Goal: Information Seeking & Learning: Understand process/instructions

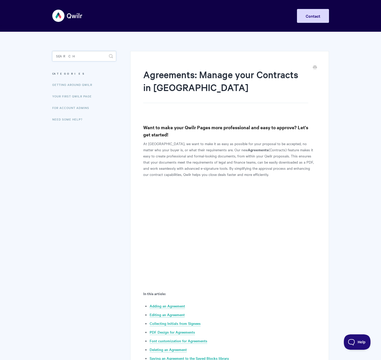
click at [75, 54] on input "Search" at bounding box center [84, 56] width 64 height 10
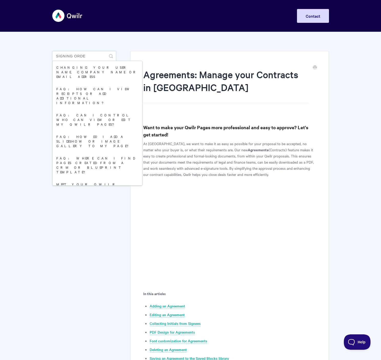
type input "signing order"
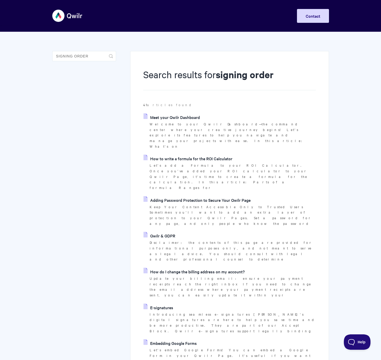
click at [155, 312] on p "Introducing seamless e-signatures Qwilr's digital signatures are here to help y…" at bounding box center [233, 323] width 166 height 22
click at [156, 304] on link "E-signatures" at bounding box center [159, 308] width 30 height 8
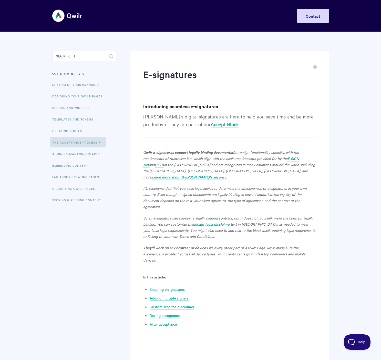
click at [178, 295] on link "Adding multiple signers" at bounding box center [169, 298] width 39 height 6
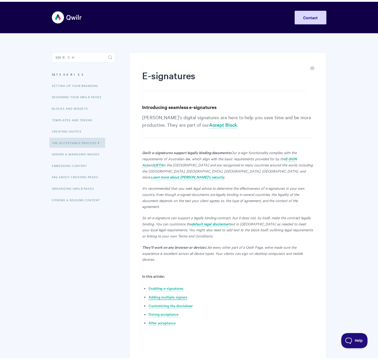
scroll to position [734, 0]
